Goal: Task Accomplishment & Management: Manage account settings

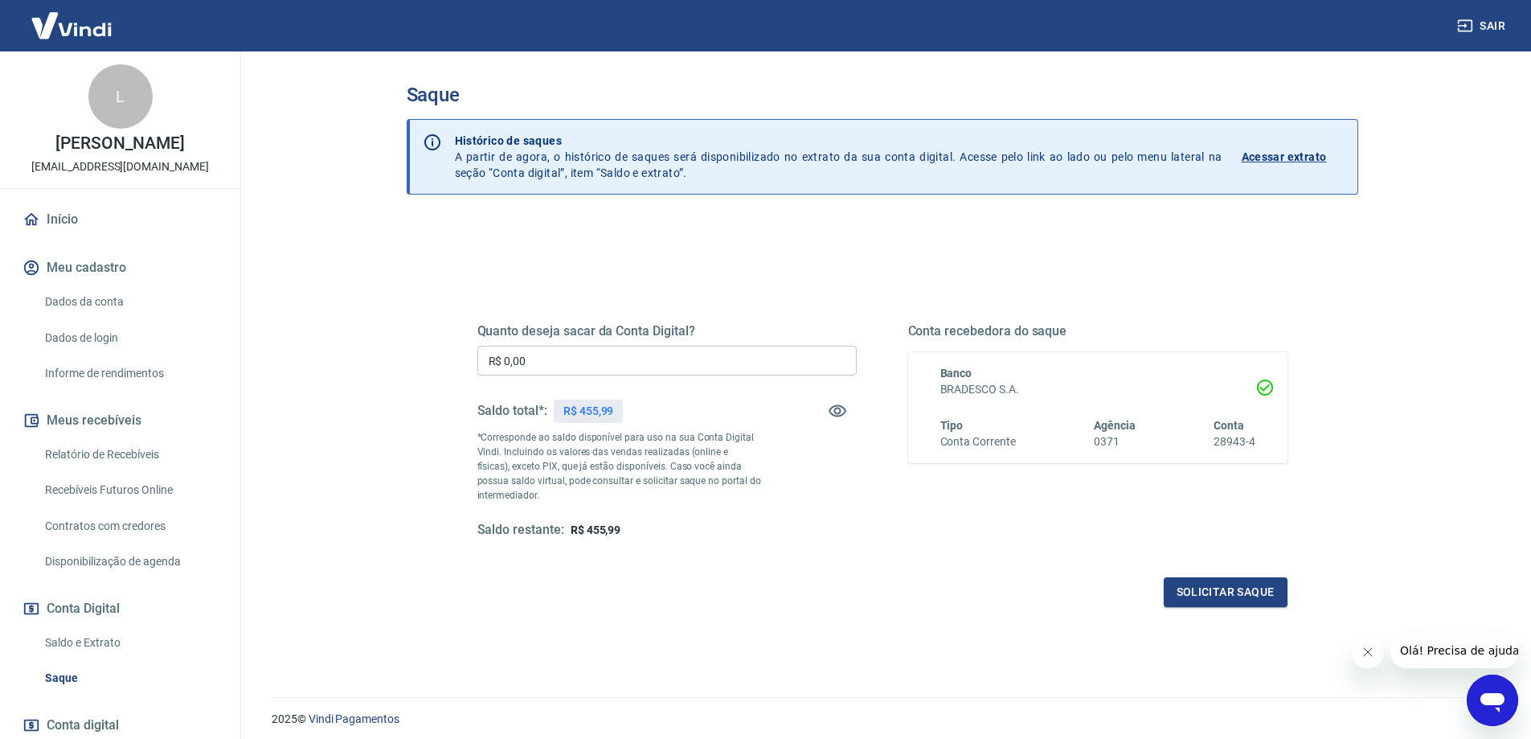
click at [555, 353] on input "R$ 0,00" at bounding box center [666, 361] width 379 height 30
type input "R$ 455,99"
click at [1206, 589] on button "Solicitar saque" at bounding box center [1226, 592] width 124 height 30
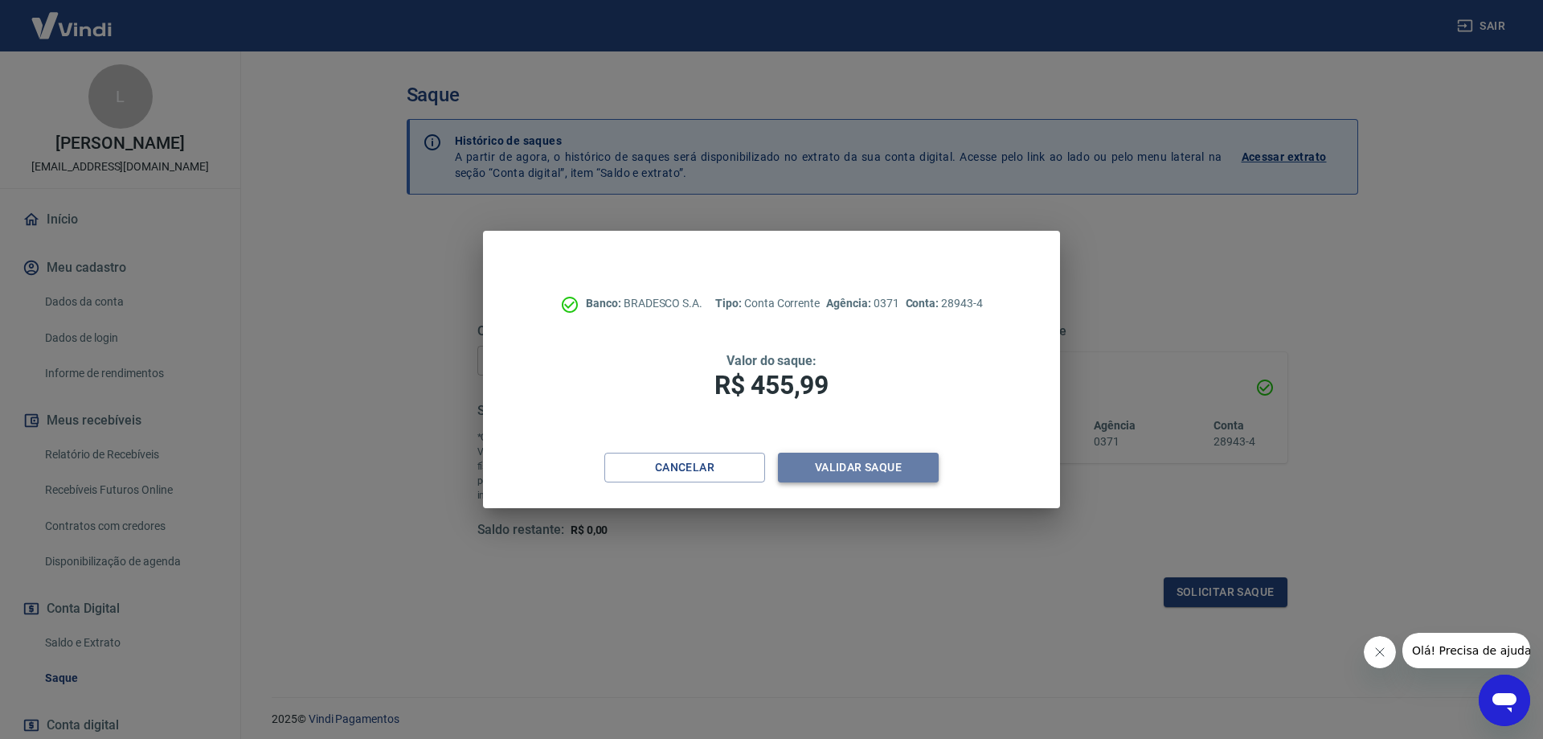
click at [866, 467] on button "Validar saque" at bounding box center [858, 468] width 161 height 30
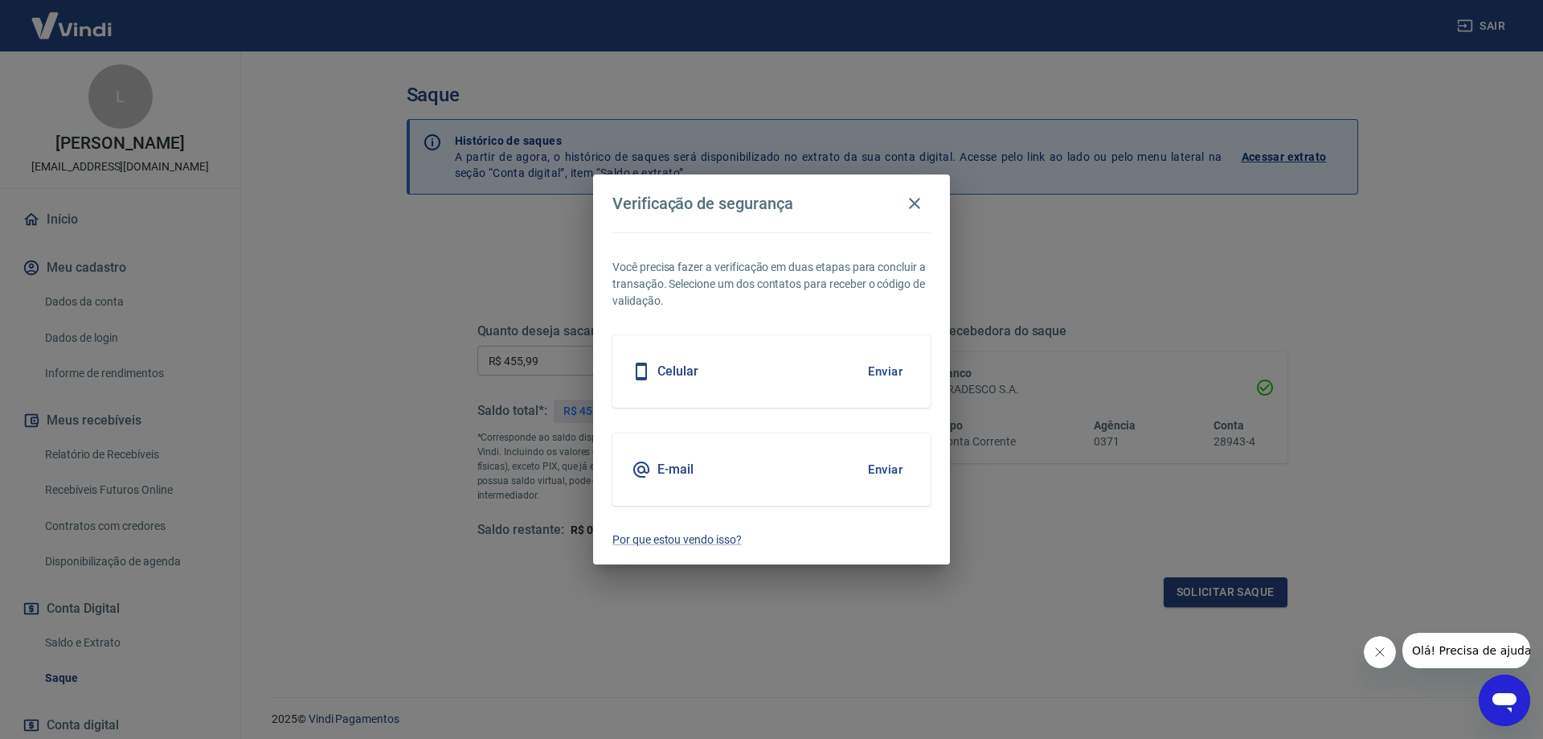
click at [883, 374] on button "Enviar" at bounding box center [885, 371] width 52 height 34
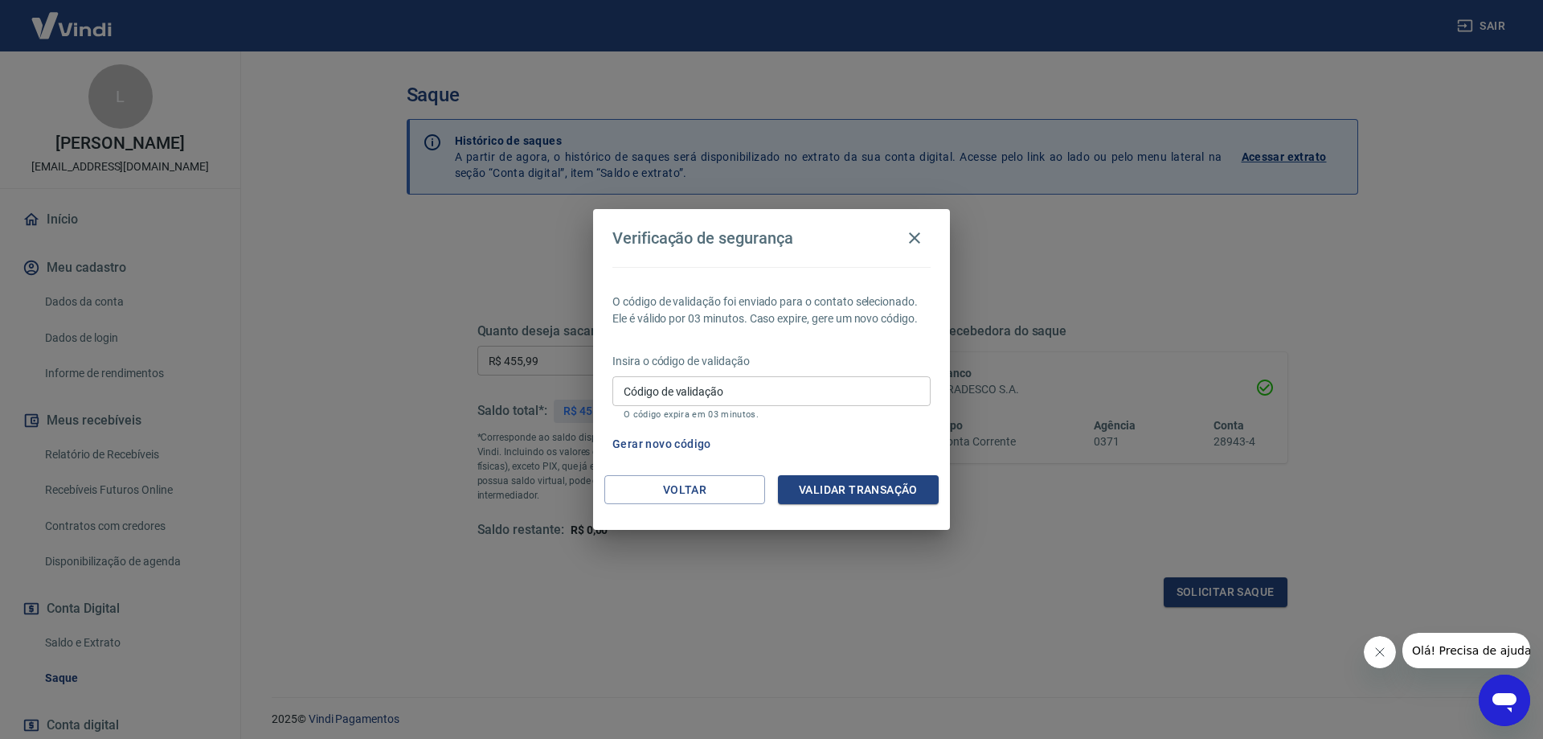
click at [755, 397] on input "Código de validação" at bounding box center [771, 391] width 318 height 30
type input "251473"
click at [805, 475] on button "Validar transação" at bounding box center [858, 490] width 161 height 30
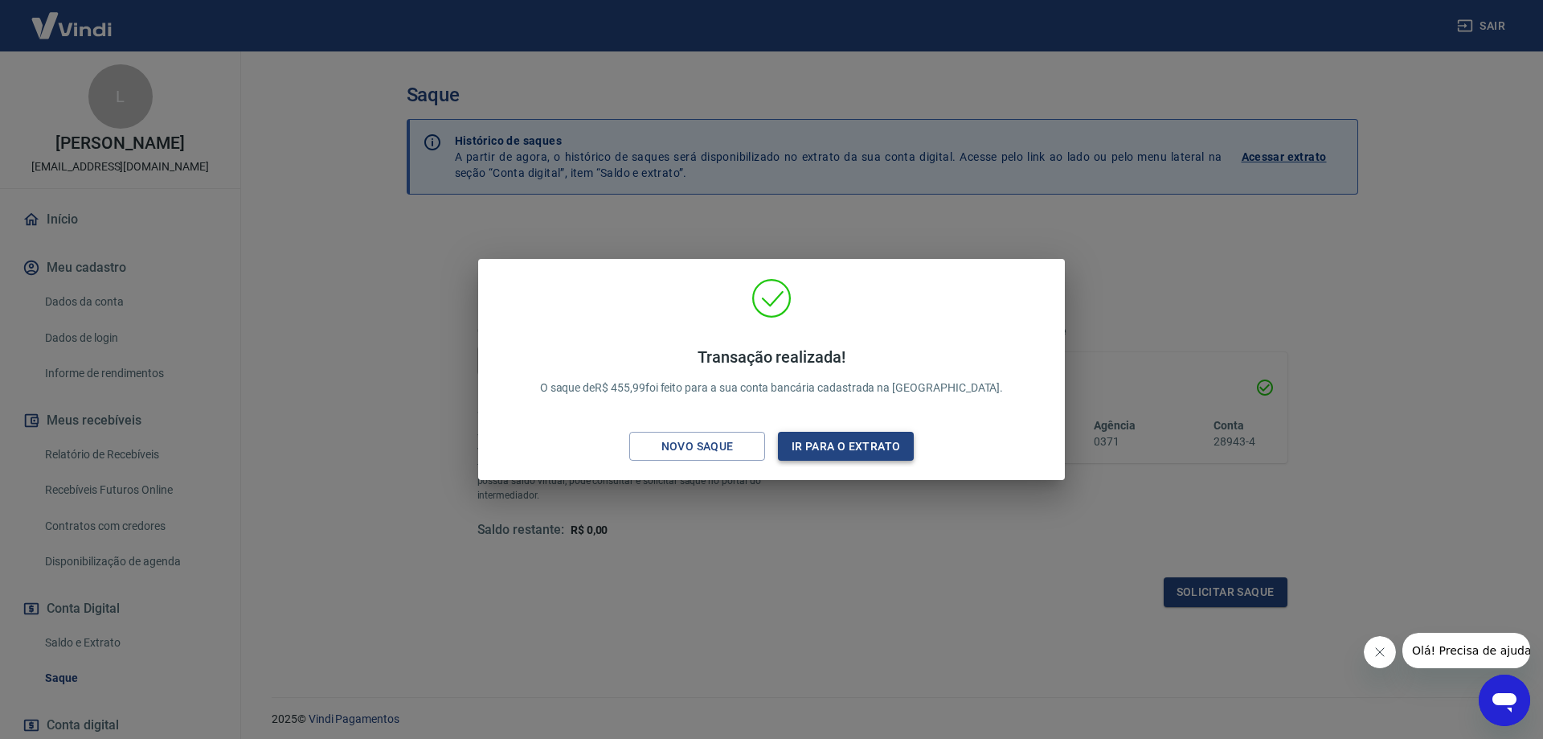
click at [834, 457] on button "Ir para o extrato" at bounding box center [846, 447] width 136 height 30
